Goal: Transaction & Acquisition: Obtain resource

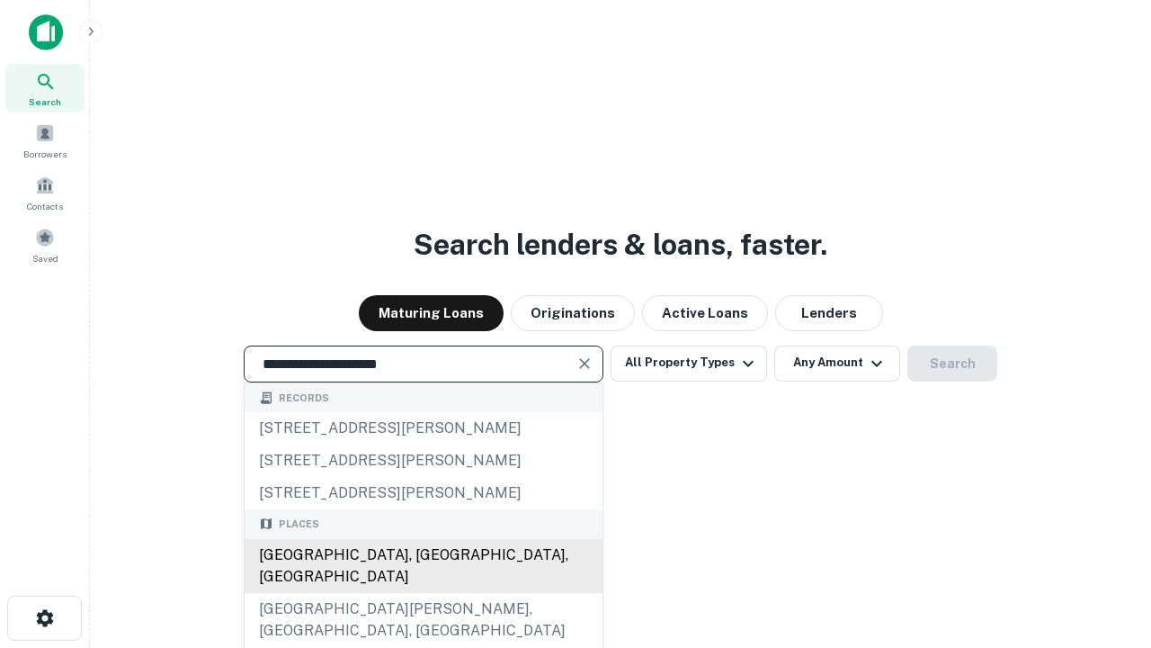
click at [423, 593] on div "Santa Monica, CA, USA" at bounding box center [424, 566] width 358 height 54
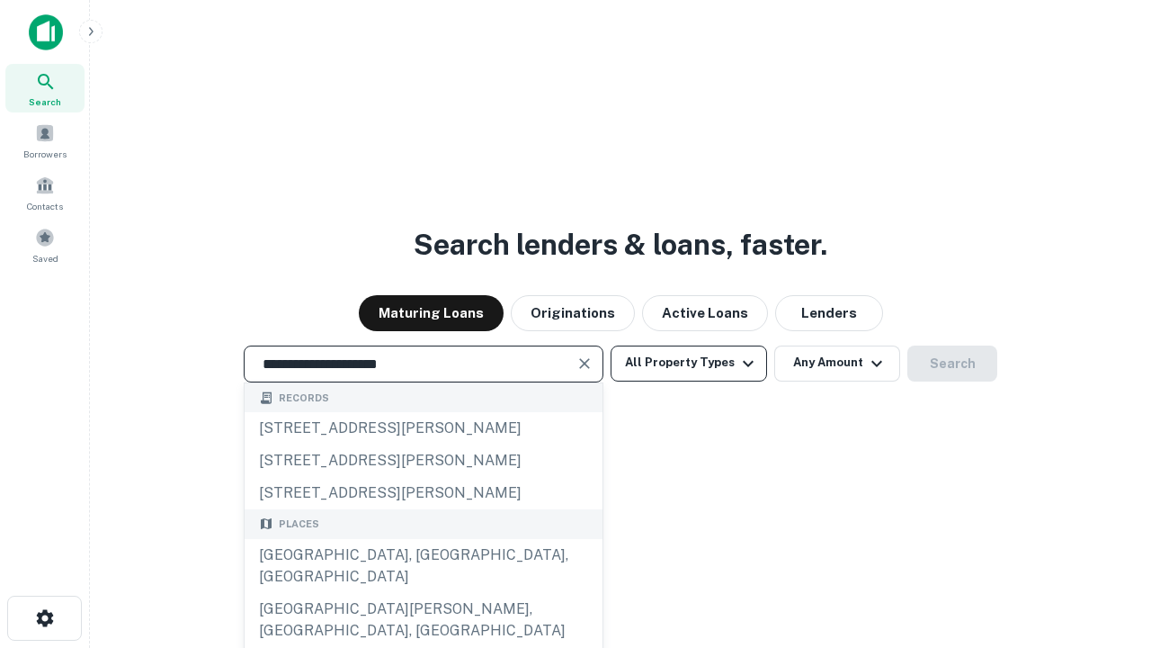
type input "**********"
click at [689, 362] on button "All Property Types" at bounding box center [689, 363] width 157 height 36
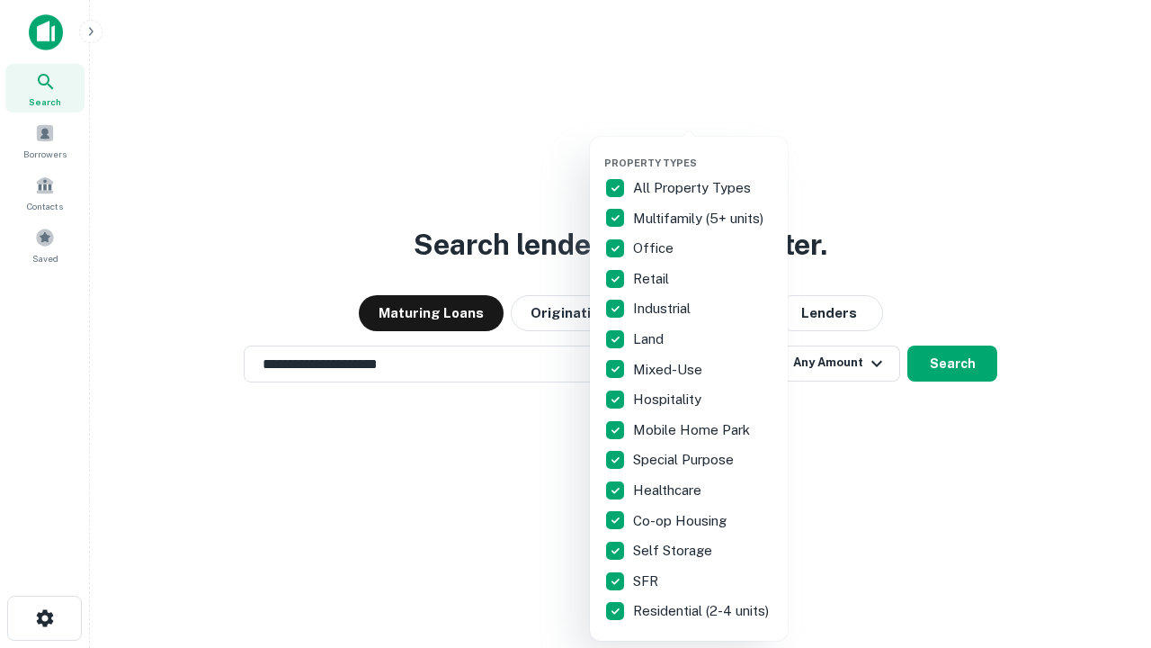
click at [703, 151] on button "button" at bounding box center [703, 151] width 198 height 1
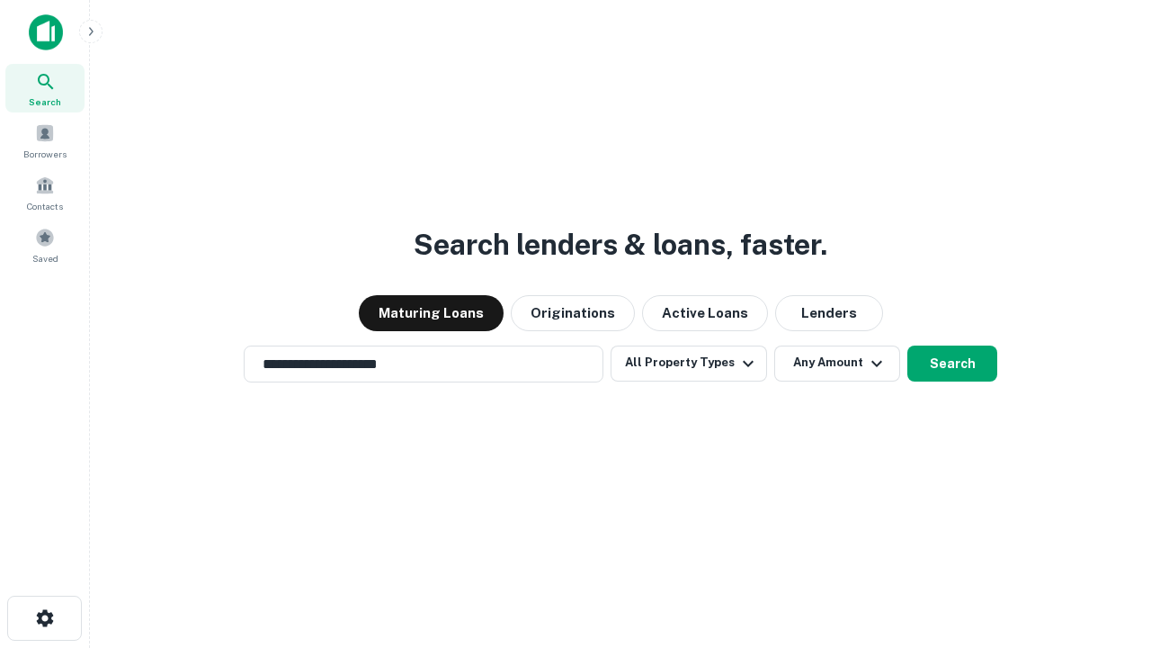
scroll to position [28, 0]
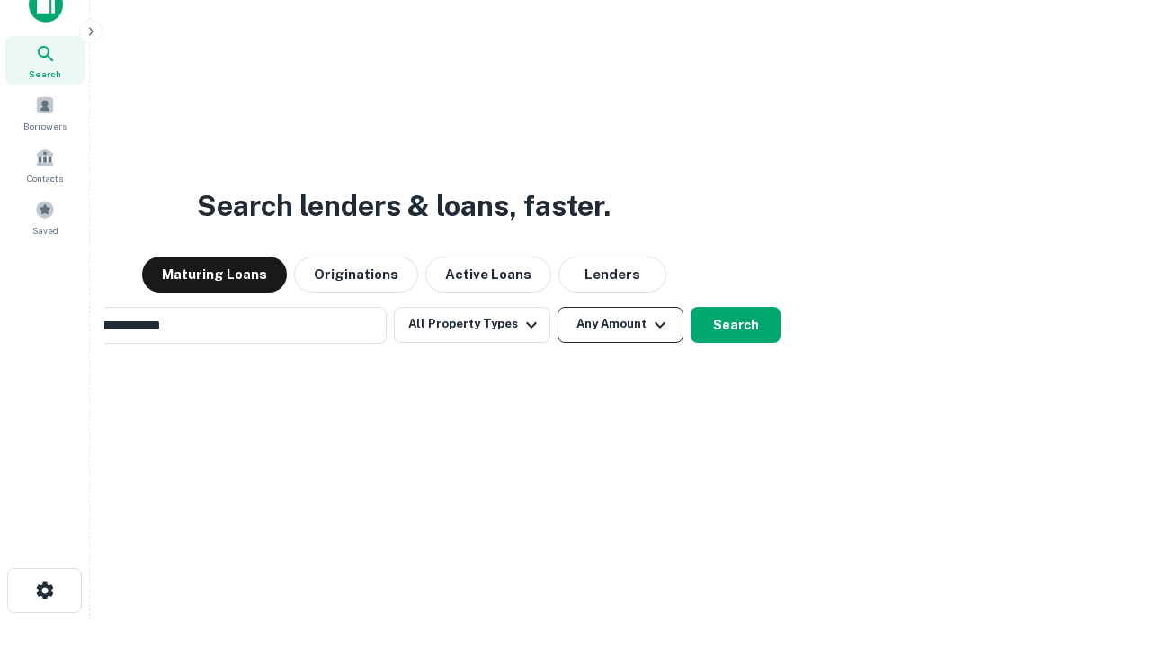
click at [558, 307] on button "Any Amount" at bounding box center [621, 325] width 126 height 36
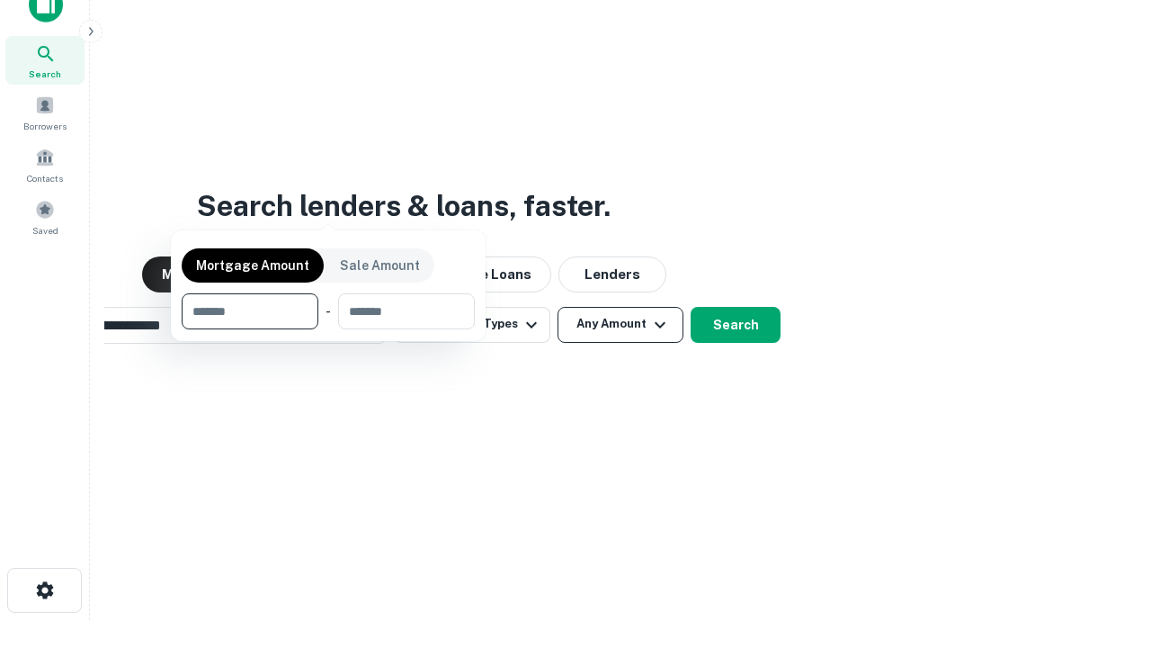
scroll to position [29, 0]
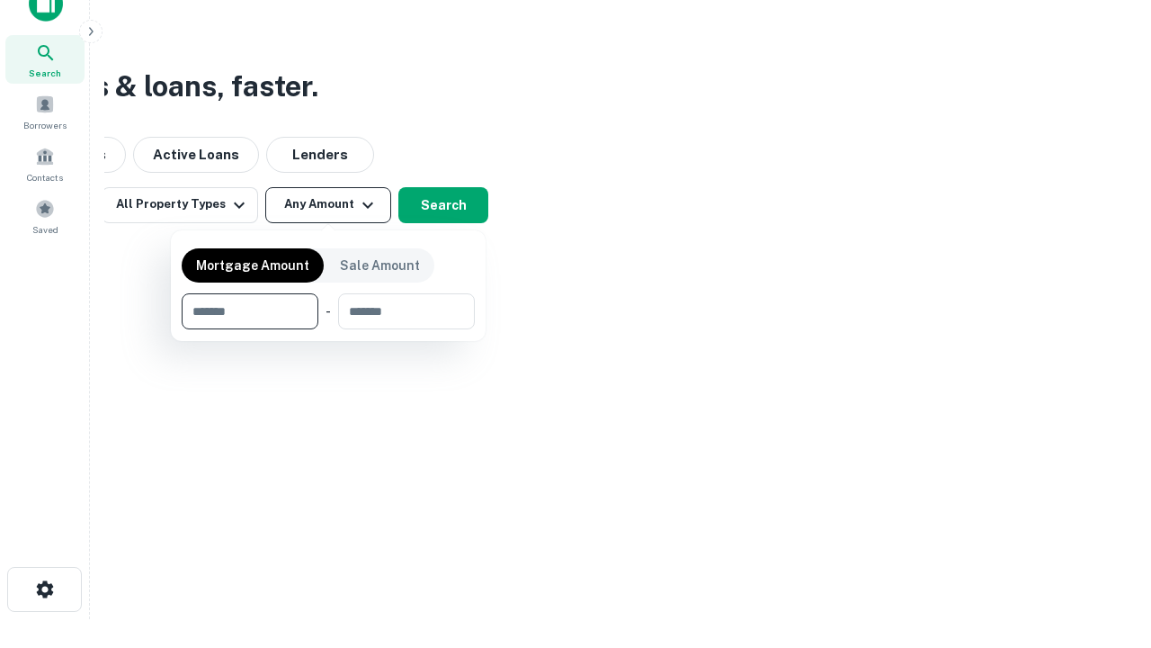
type input "*******"
click at [328, 329] on button "button" at bounding box center [328, 329] width 293 height 1
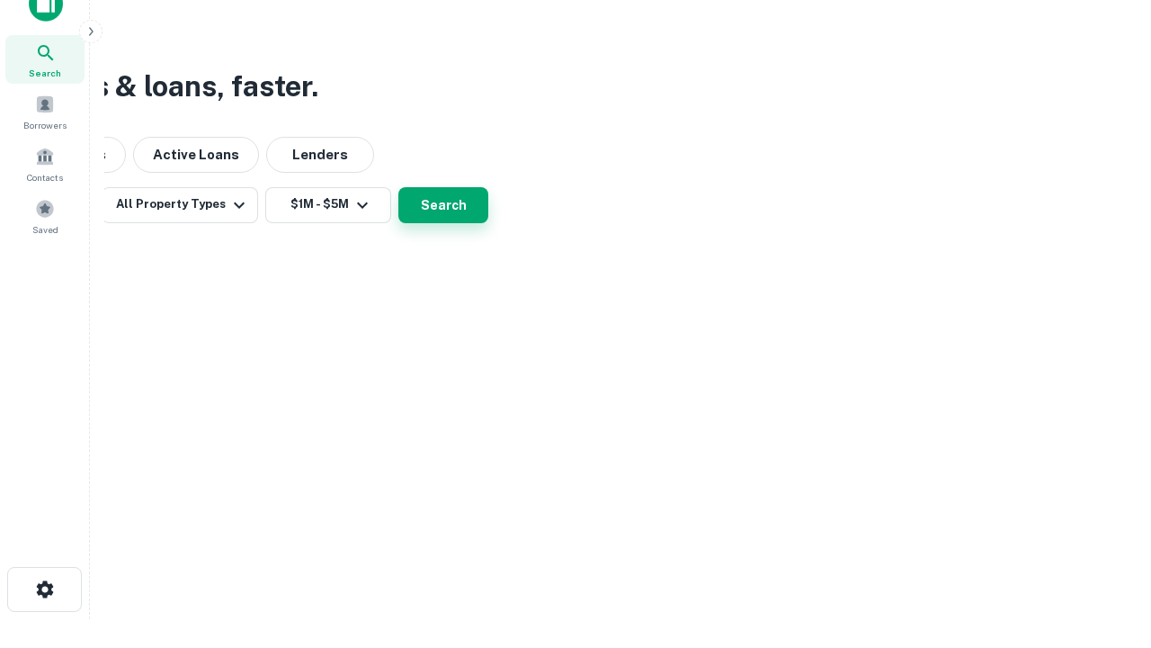
click at [488, 223] on button "Search" at bounding box center [443, 205] width 90 height 36
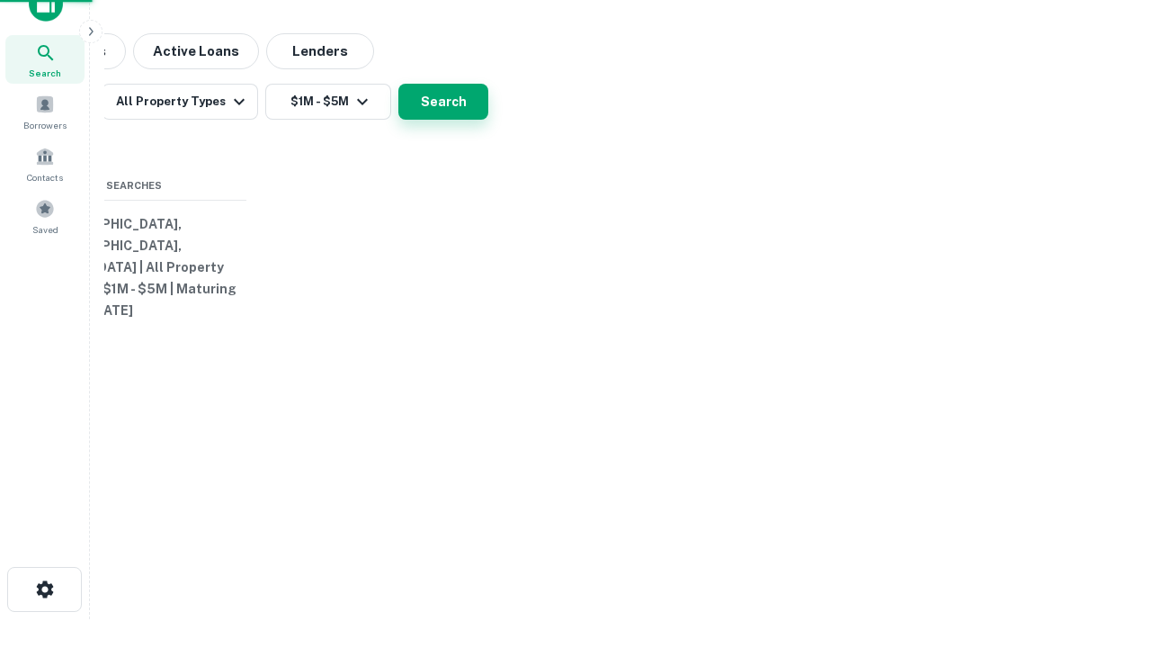
scroll to position [28, 0]
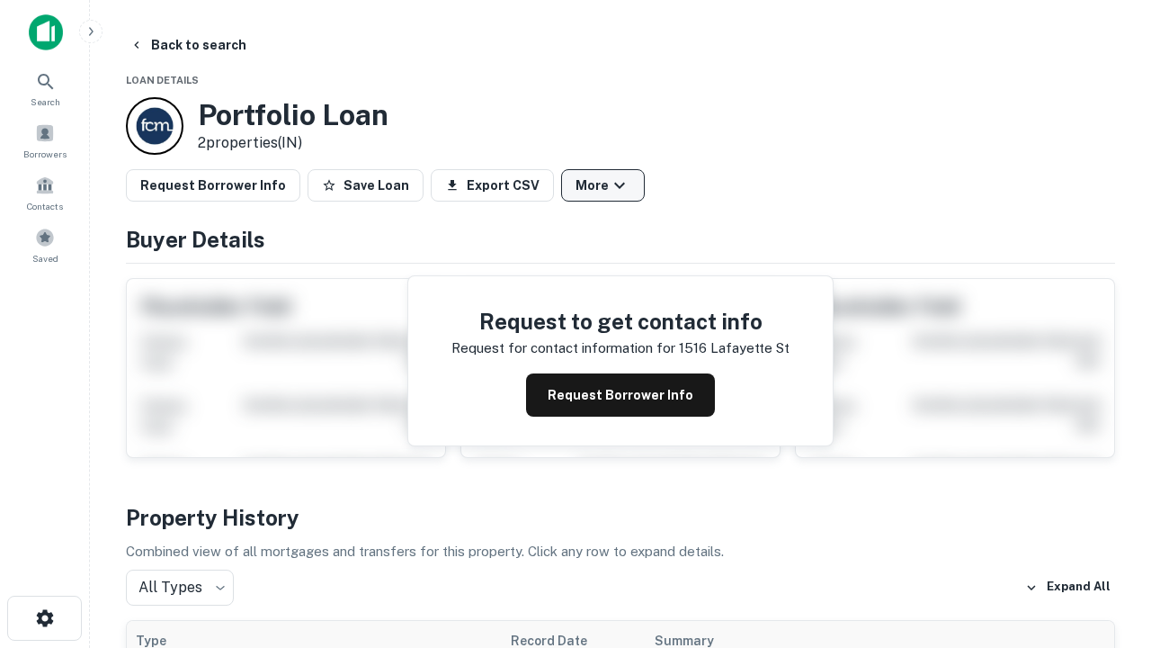
click at [603, 185] on button "More" at bounding box center [603, 185] width 84 height 32
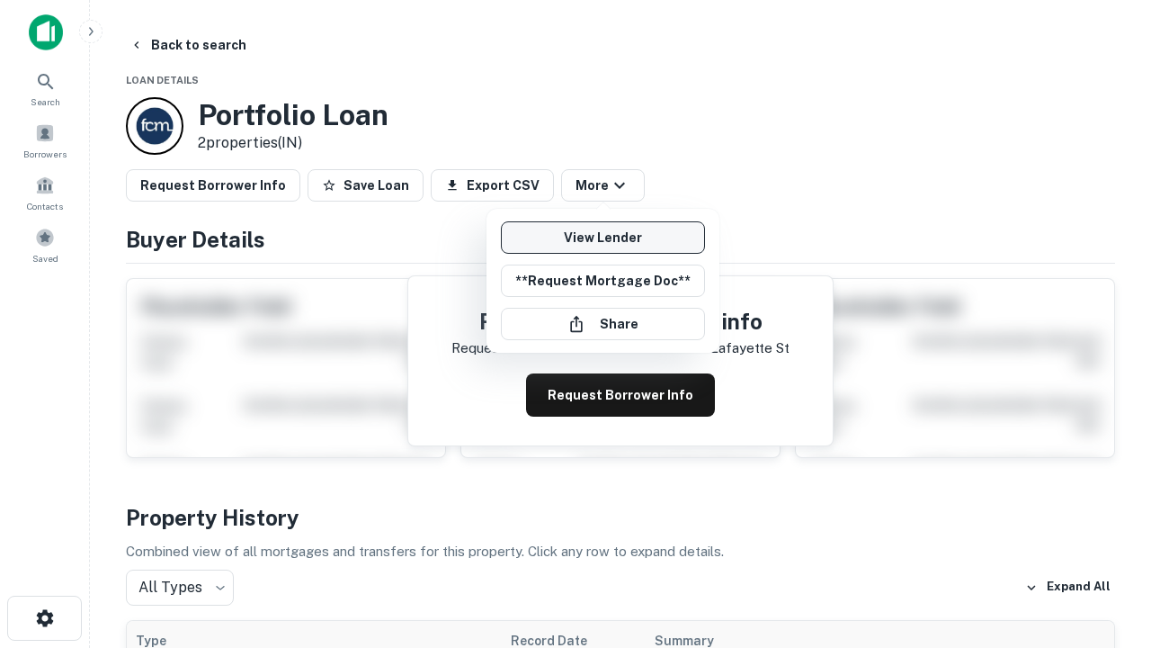
click at [603, 237] on link "View Lender" at bounding box center [603, 237] width 204 height 32
